Goal: Information Seeking & Learning: Learn about a topic

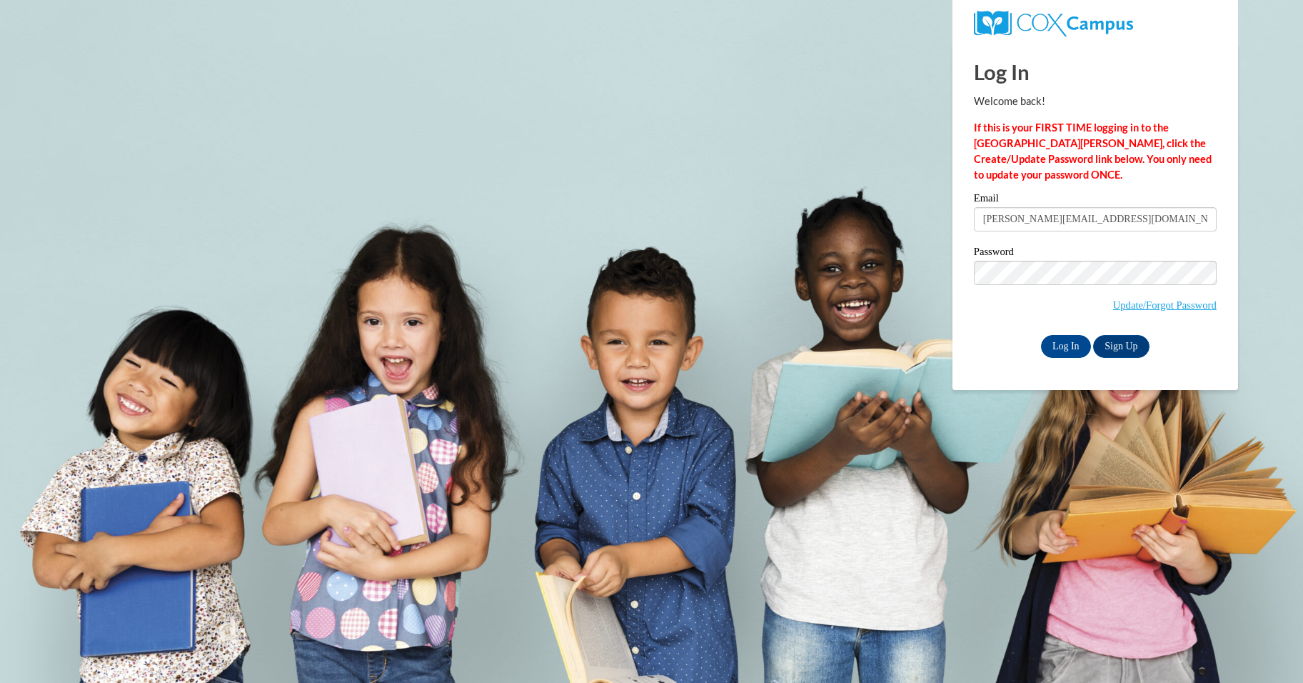
click at [1065, 339] on input "Log In" at bounding box center [1066, 346] width 50 height 23
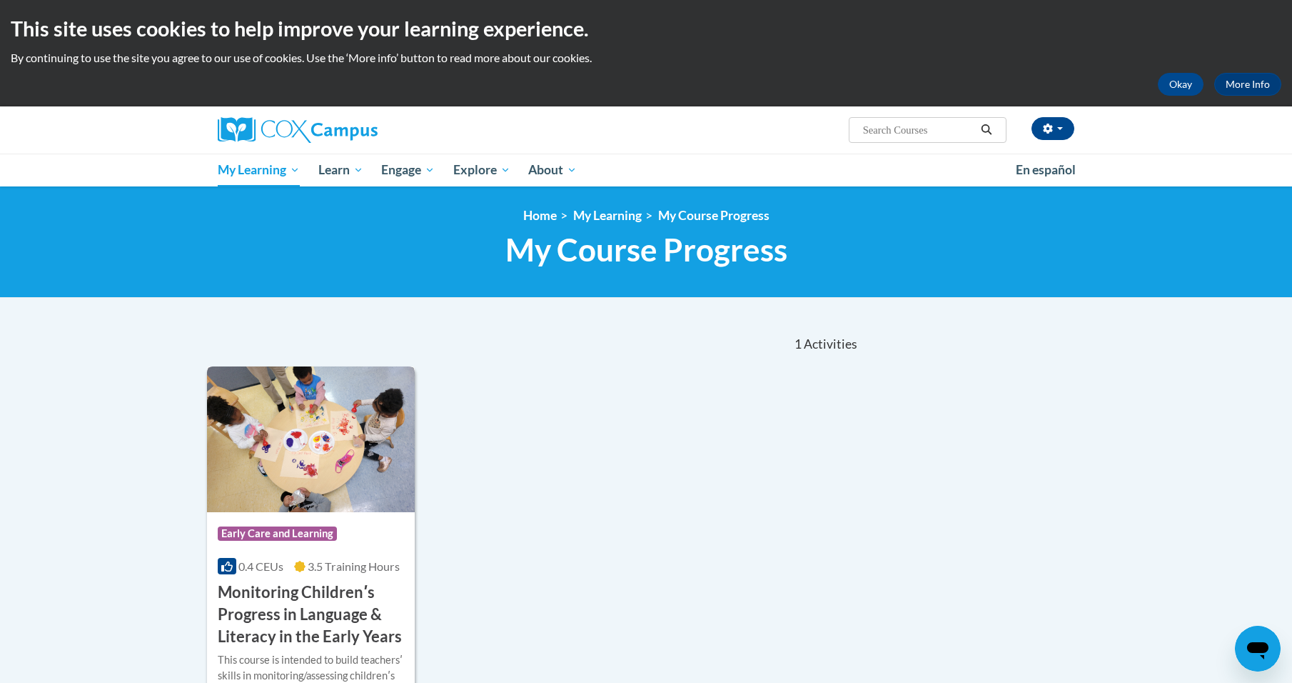
click at [388, 510] on img at bounding box center [311, 439] width 208 height 146
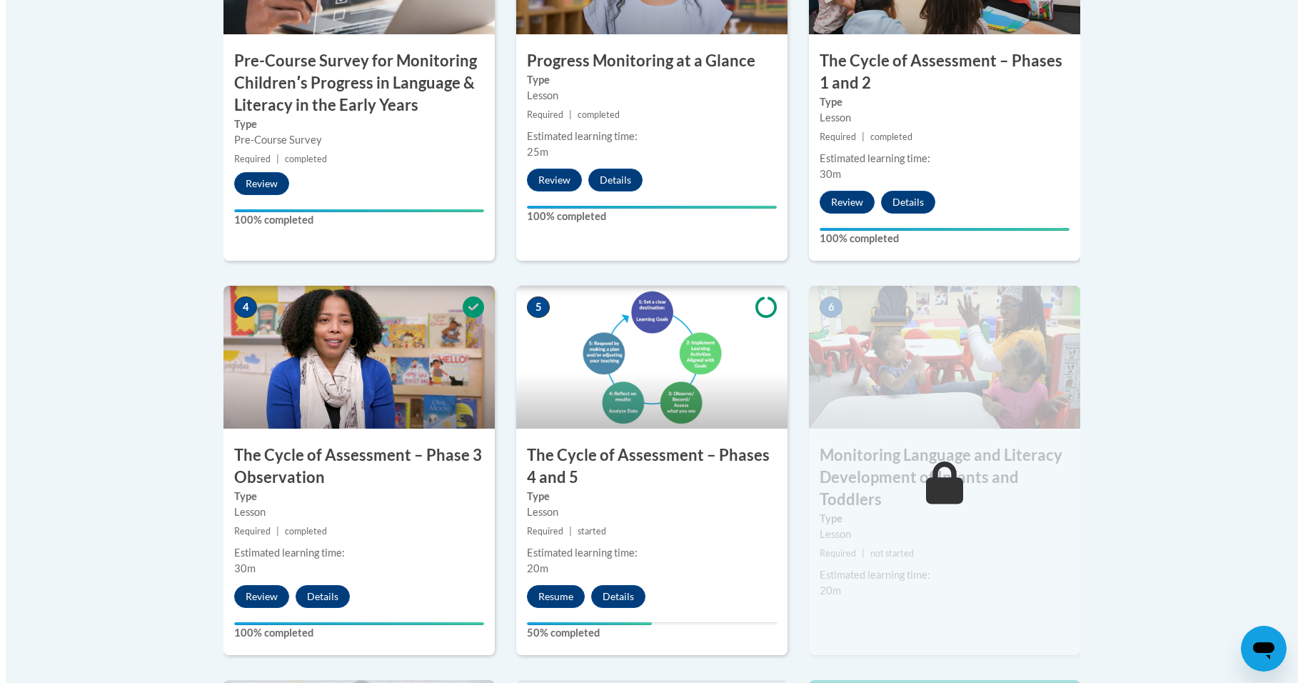
scroll to position [857, 0]
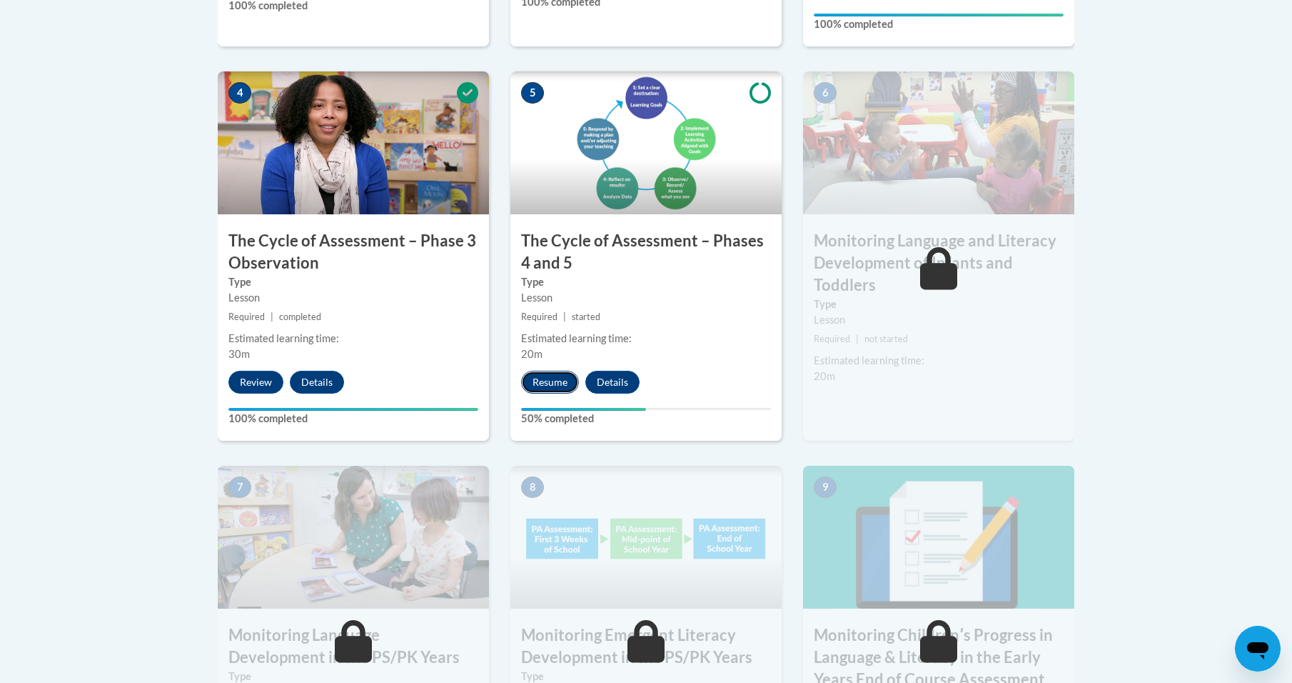
click at [545, 377] on button "Resume" at bounding box center [550, 382] width 58 height 23
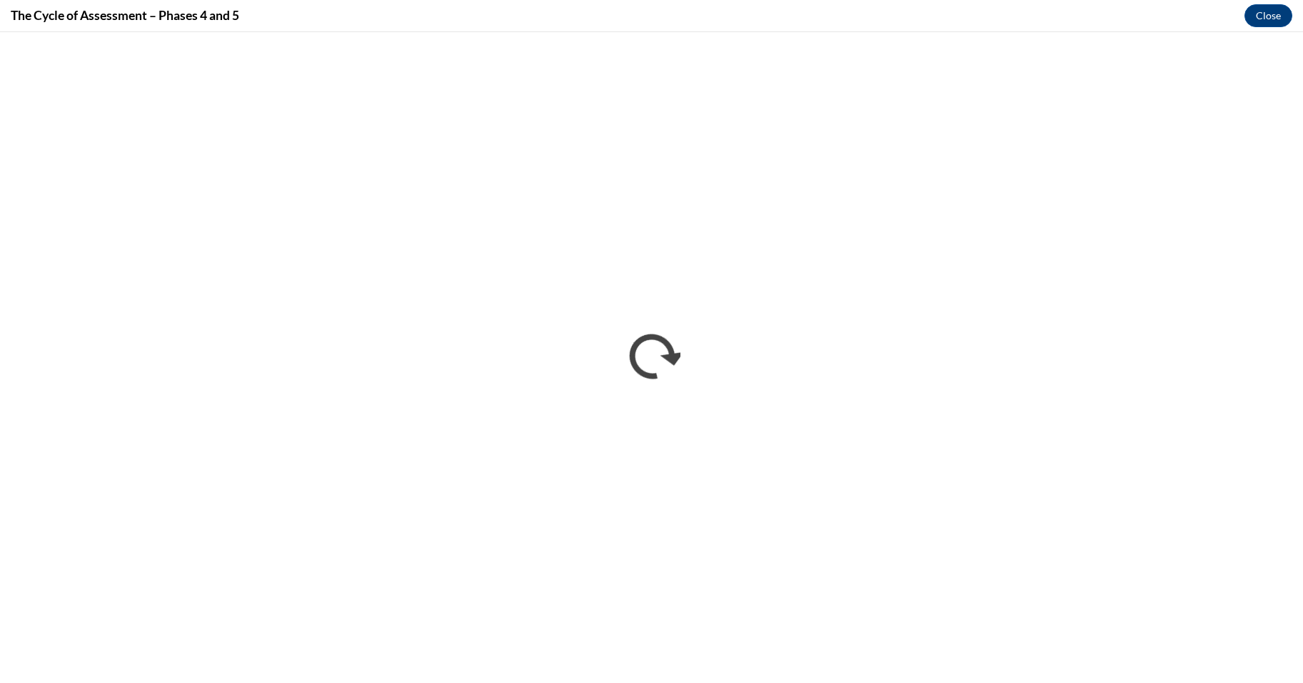
scroll to position [0, 0]
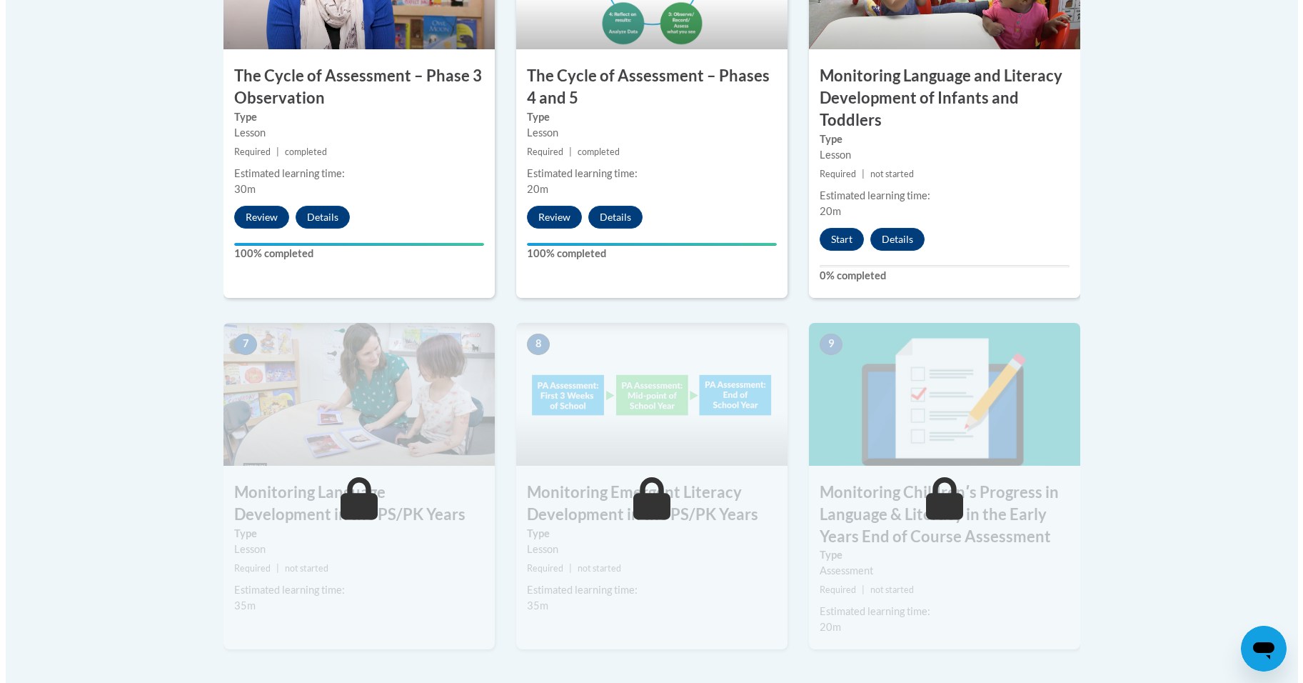
scroll to position [997, 0]
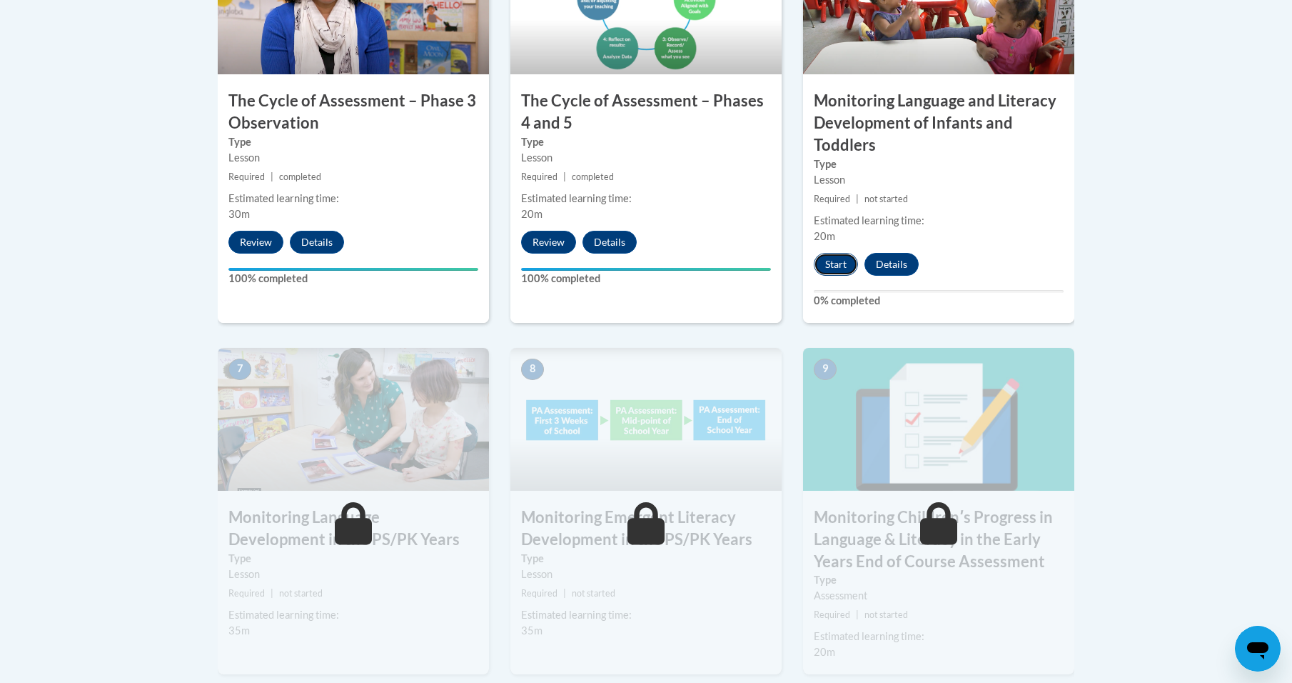
click at [832, 270] on button "Start" at bounding box center [836, 264] width 44 height 23
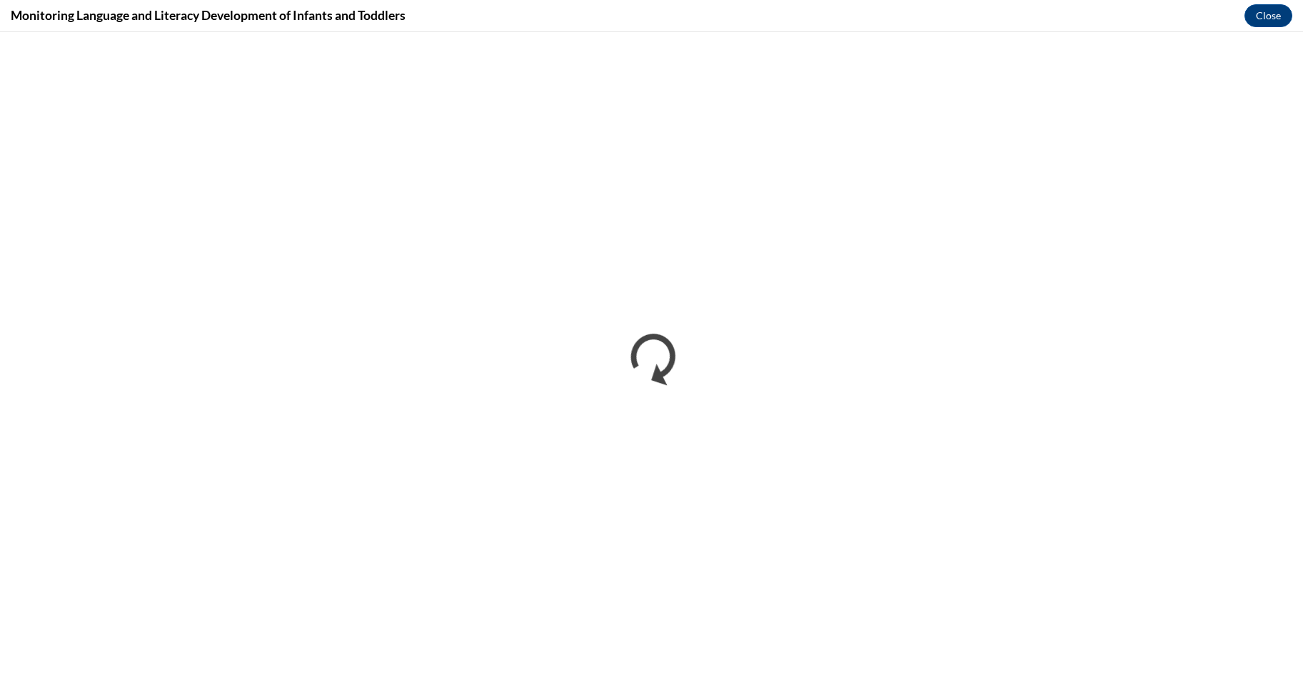
scroll to position [0, 0]
